Goal: Task Accomplishment & Management: Use online tool/utility

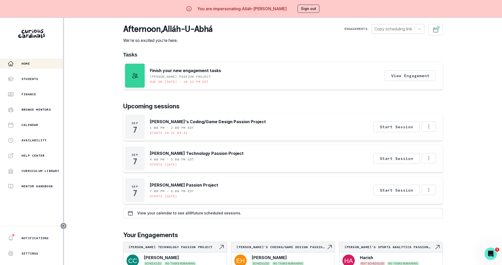
click at [48, 85] on div "Home Students Finance Browse Mentors Calendar Availability Help Center Curricul…" at bounding box center [31, 125] width 63 height 133
click at [48, 77] on div "Students" at bounding box center [35, 79] width 55 height 6
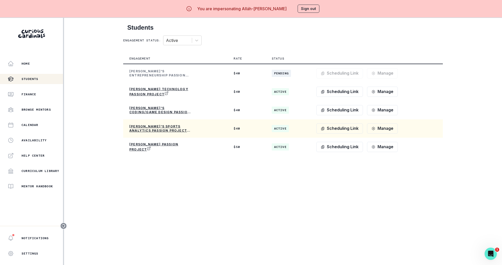
click at [150, 129] on p "[PERSON_NAME]'s Sports Analytics Passion Project" at bounding box center [159, 129] width 61 height 8
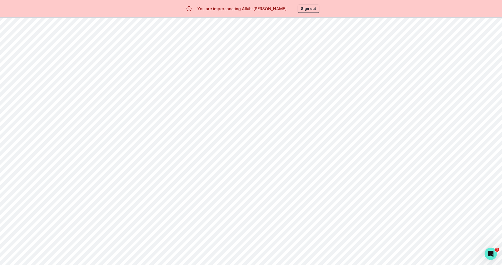
click at [308, 51] on button "Student Profile" at bounding box center [310, 49] width 54 height 10
click at [456, 153] on button "Copy Student Profile Link" at bounding box center [460, 156] width 68 height 12
click at [310, 9] on button "Sign out" at bounding box center [308, 9] width 22 height 8
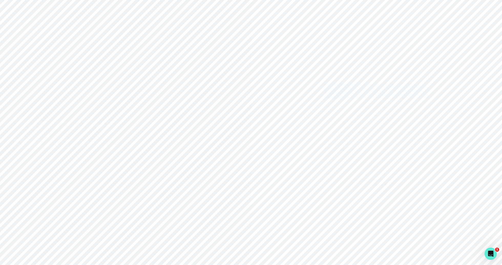
click at [370, 91] on p "Sign in with Google" at bounding box center [379, 91] width 37 height 6
